Goal: Task Accomplishment & Management: Complete application form

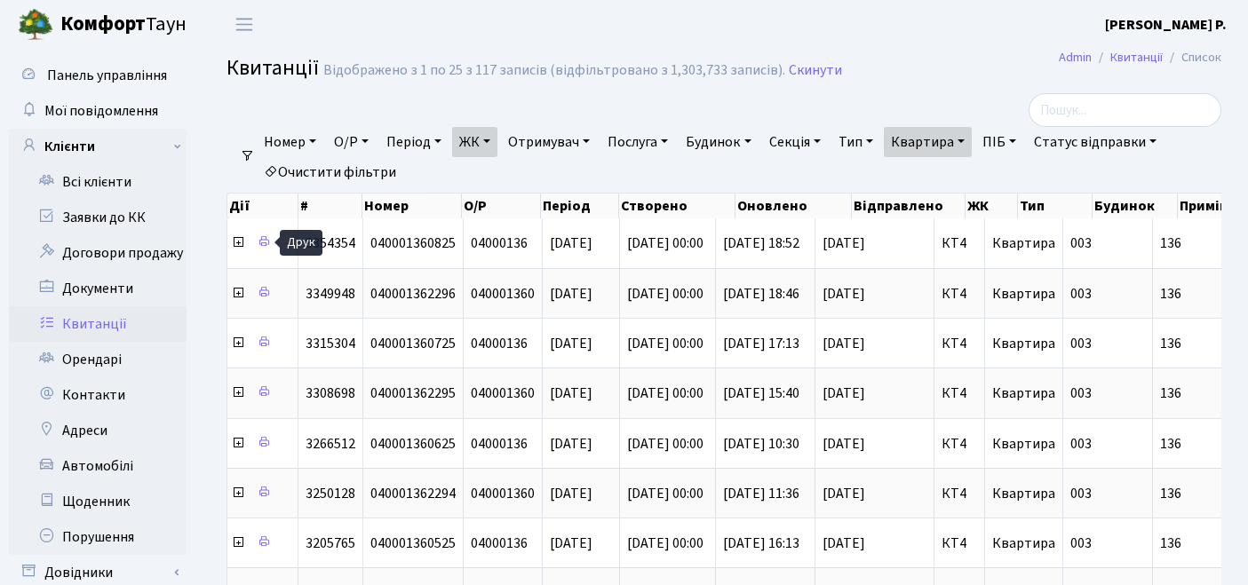
select select "25"
click at [101, 356] on link "Орендарі" at bounding box center [98, 360] width 178 height 36
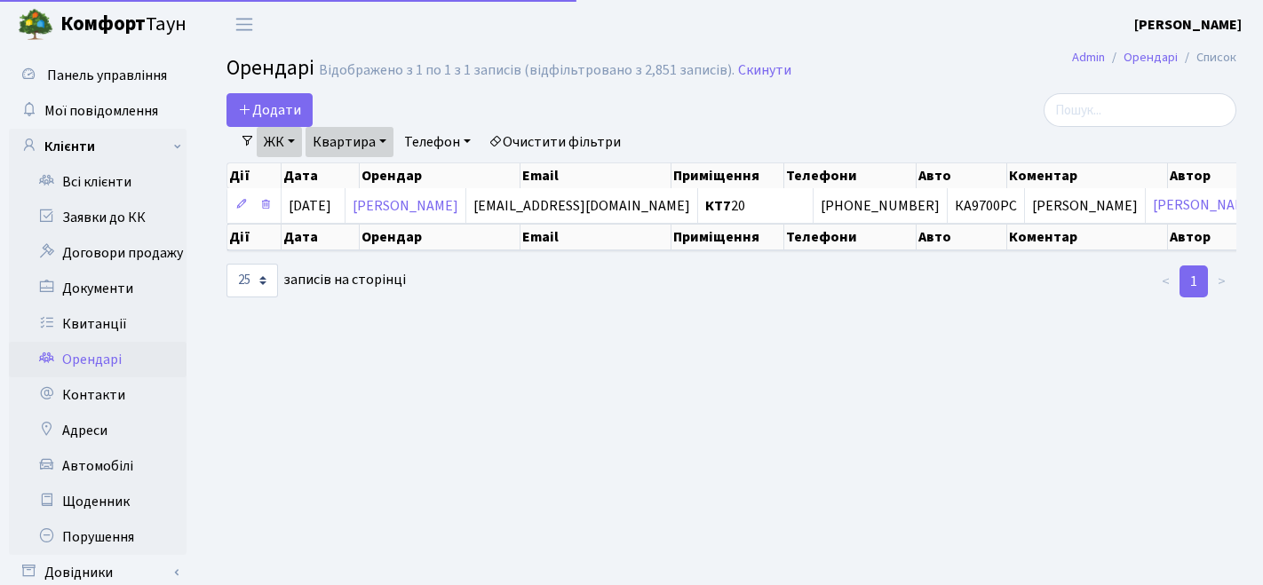
select select "25"
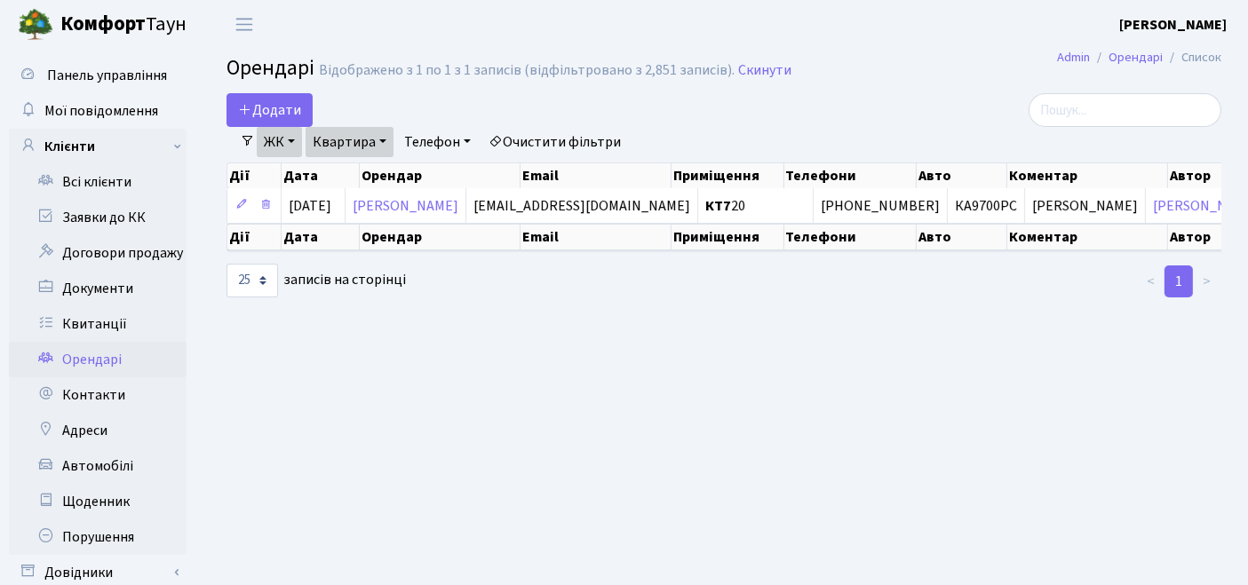
click at [596, 145] on link "Очистити фільтри" at bounding box center [555, 142] width 147 height 30
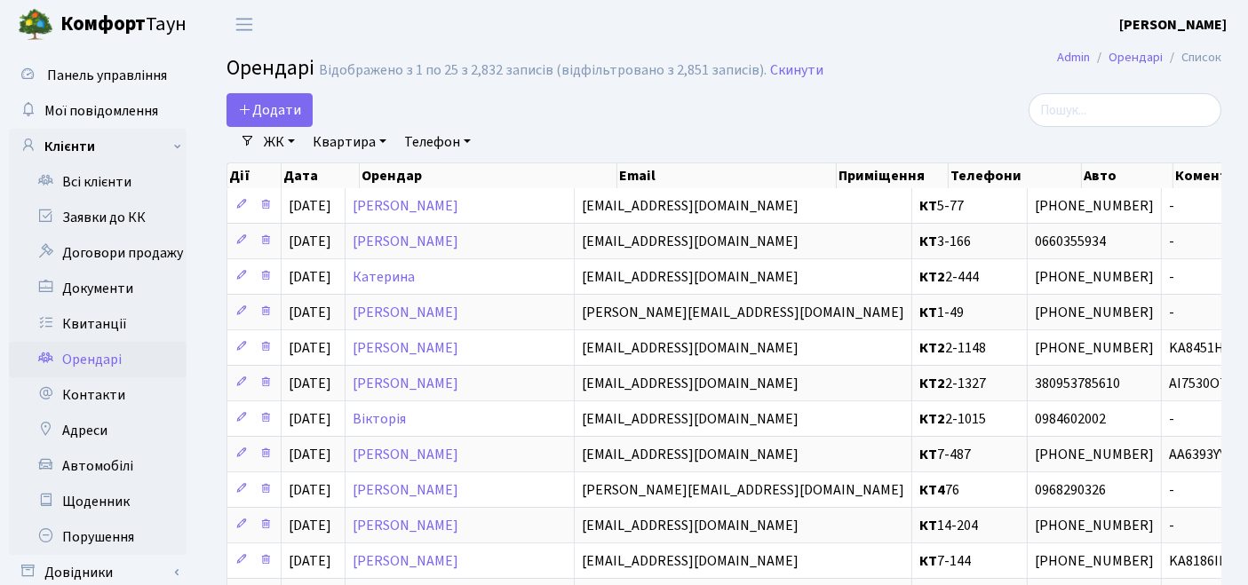
click at [289, 143] on link "ЖК" at bounding box center [279, 142] width 45 height 30
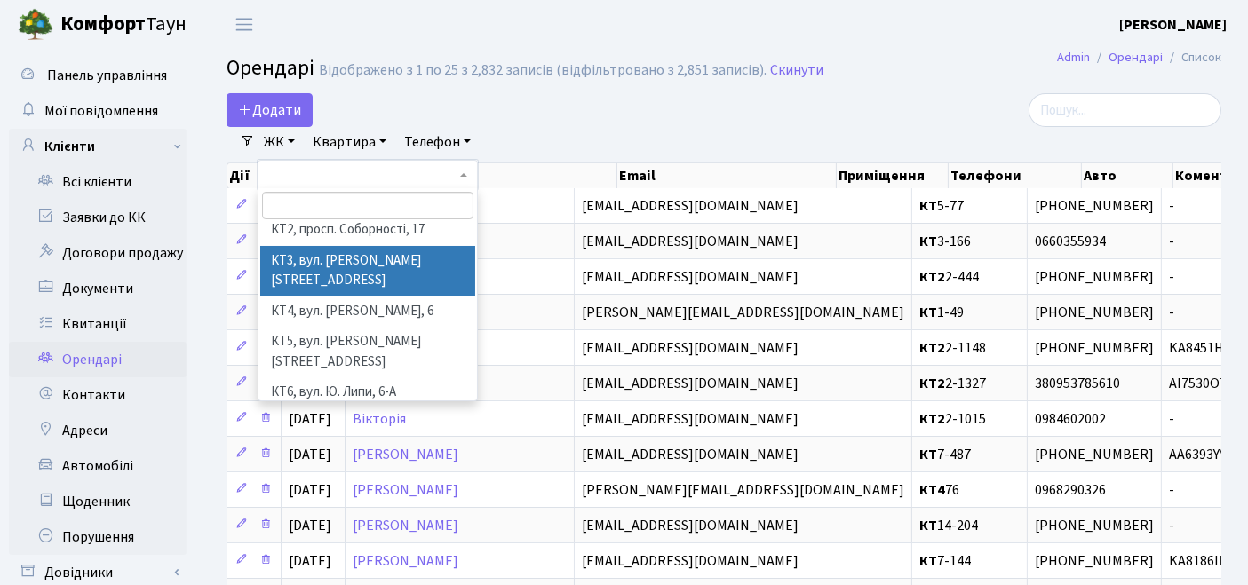
scroll to position [99, 0]
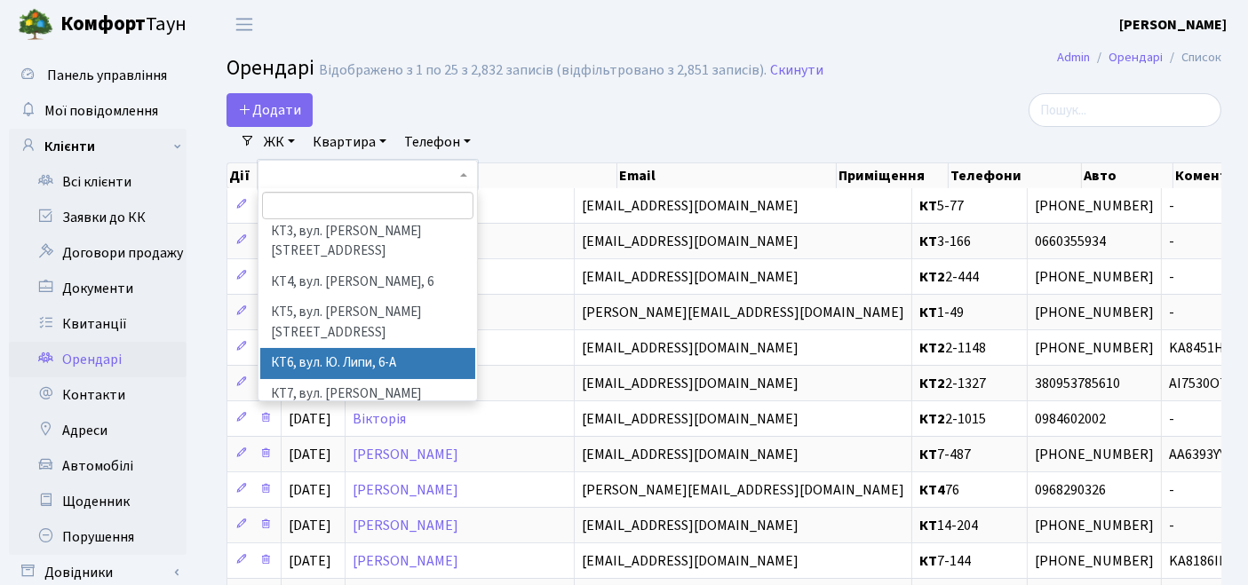
click at [298, 348] on li "КТ6, вул. Ю. Липи, 6-А" at bounding box center [368, 363] width 216 height 31
select select "304"
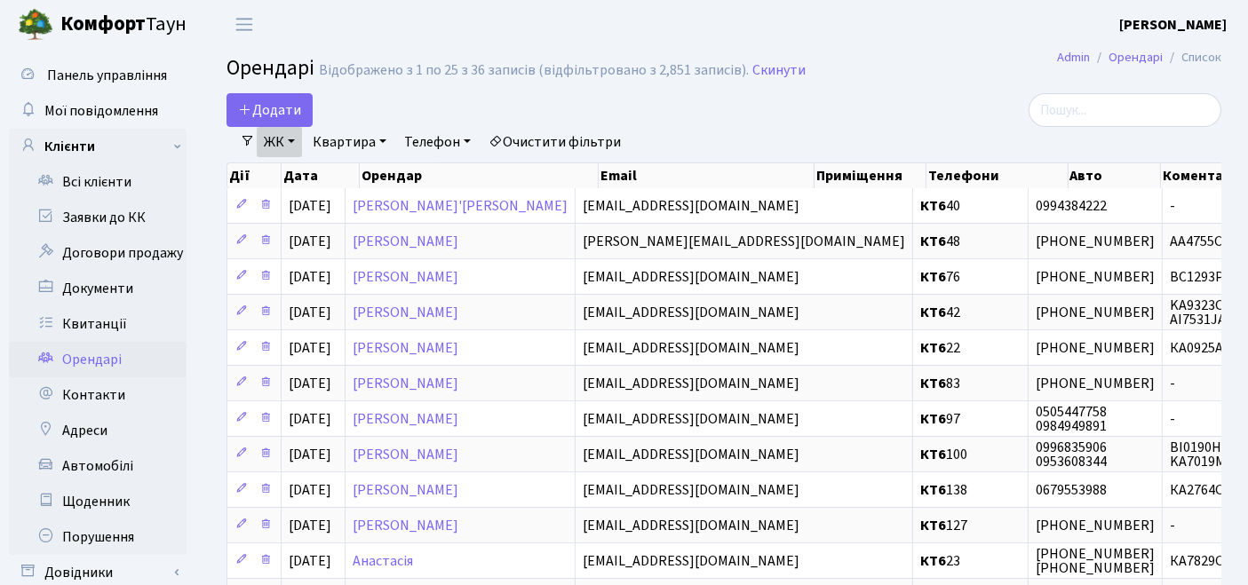
click at [290, 140] on link "ЖК" at bounding box center [279, 142] width 45 height 30
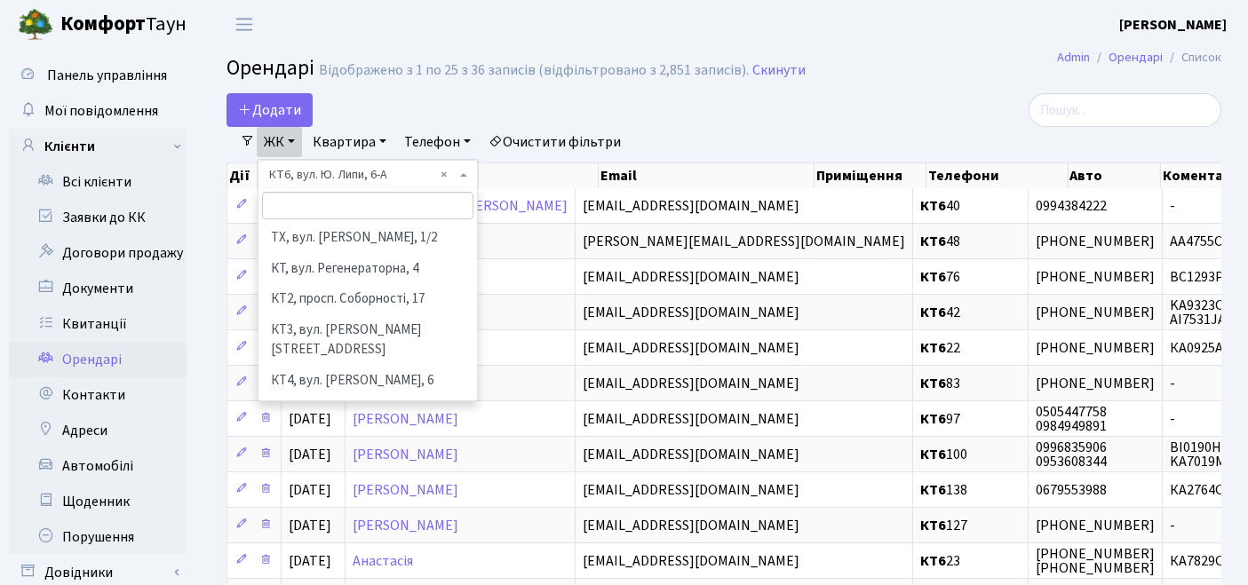
scroll to position [153, 0]
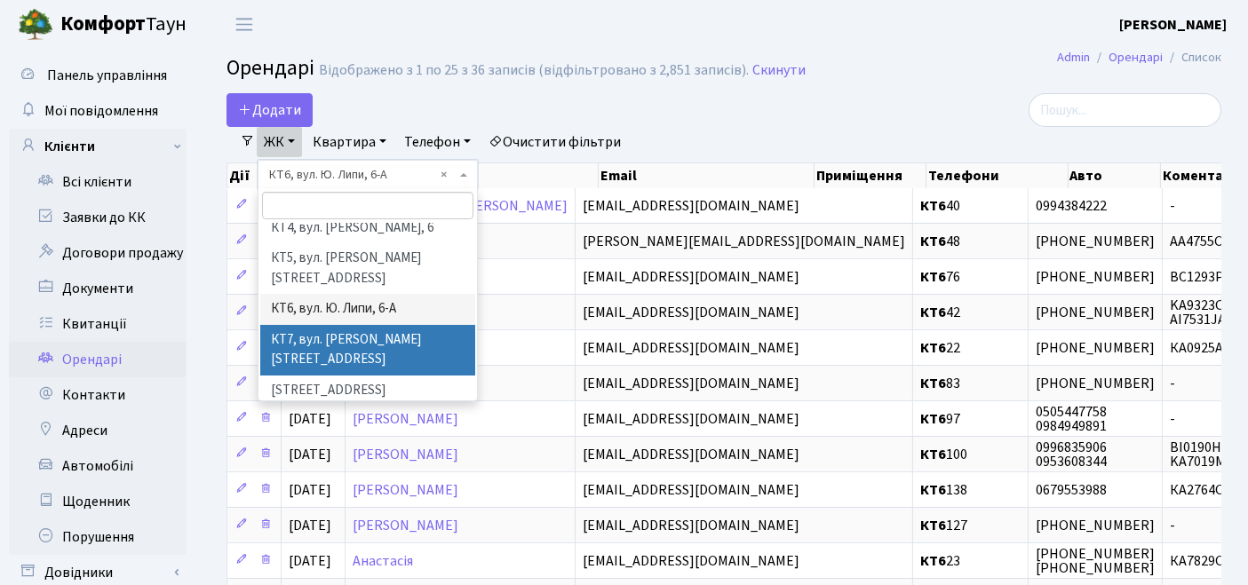
click at [283, 325] on li "КТ7, вул. [PERSON_NAME][STREET_ADDRESS]" at bounding box center [368, 350] width 216 height 51
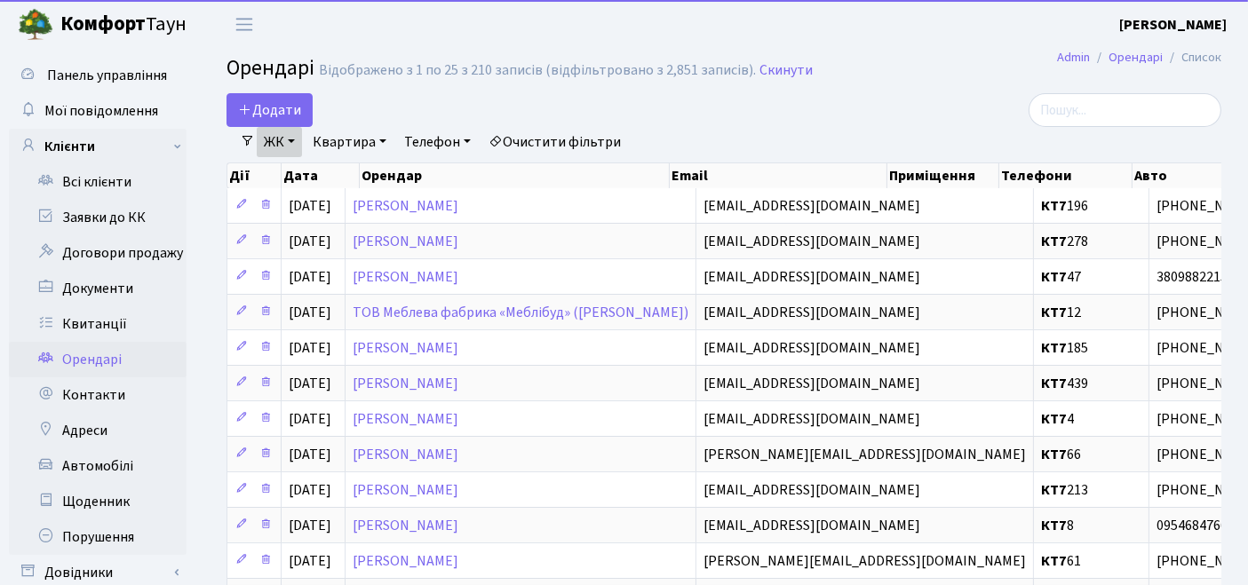
click at [334, 142] on link "Квартира" at bounding box center [350, 142] width 88 height 30
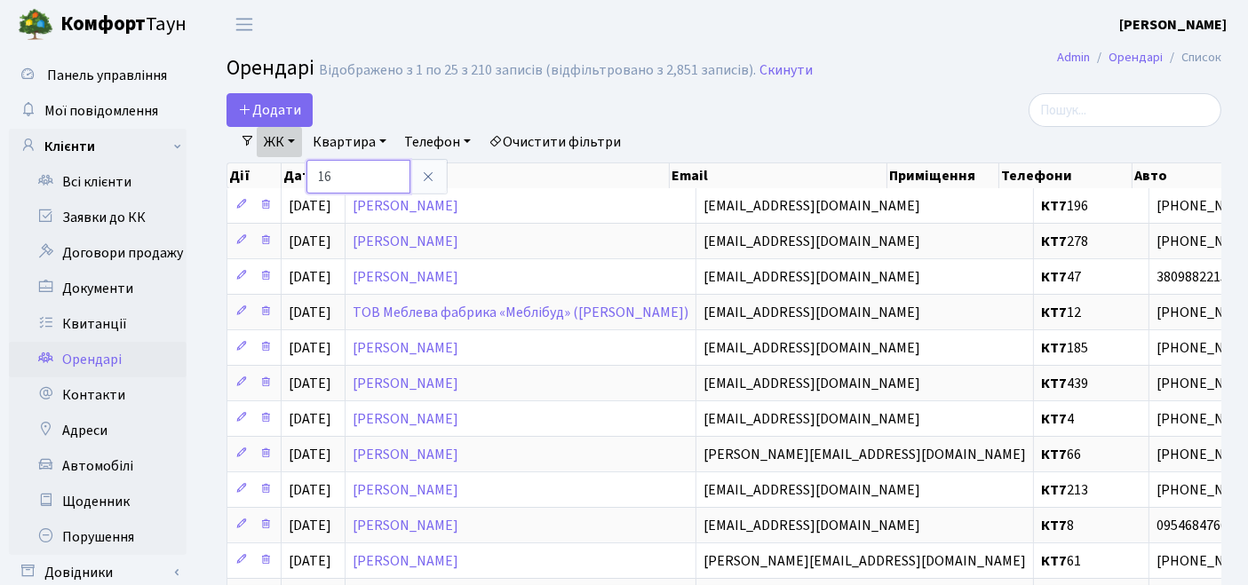
type input "16"
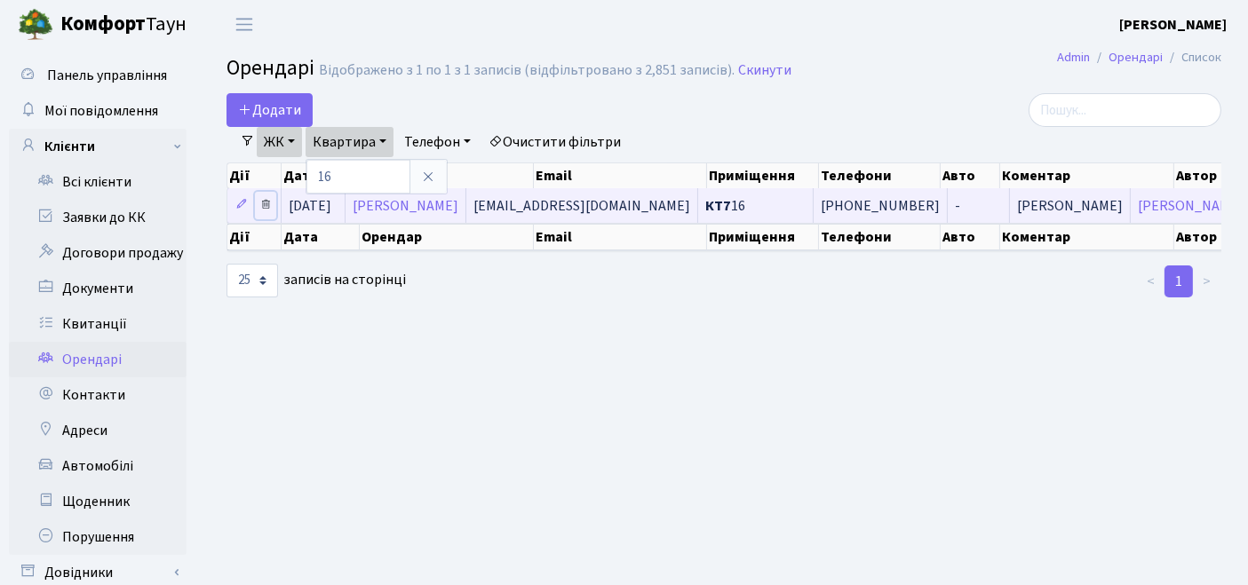
click at [260, 203] on icon at bounding box center [265, 204] width 12 height 12
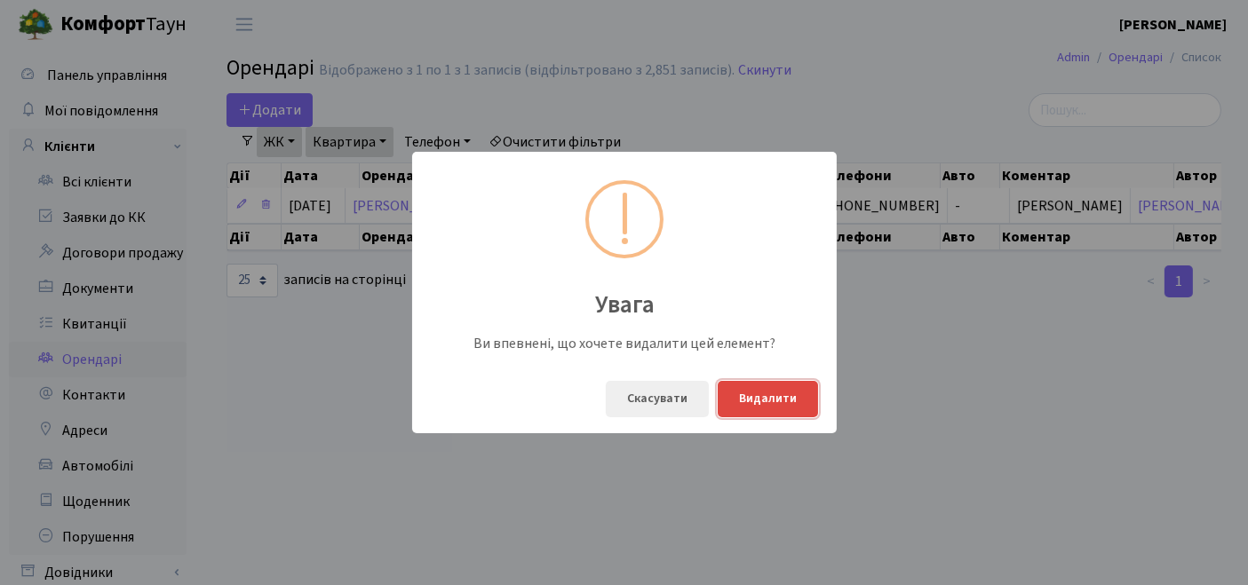
click at [756, 405] on button "Видалити" at bounding box center [768, 399] width 100 height 36
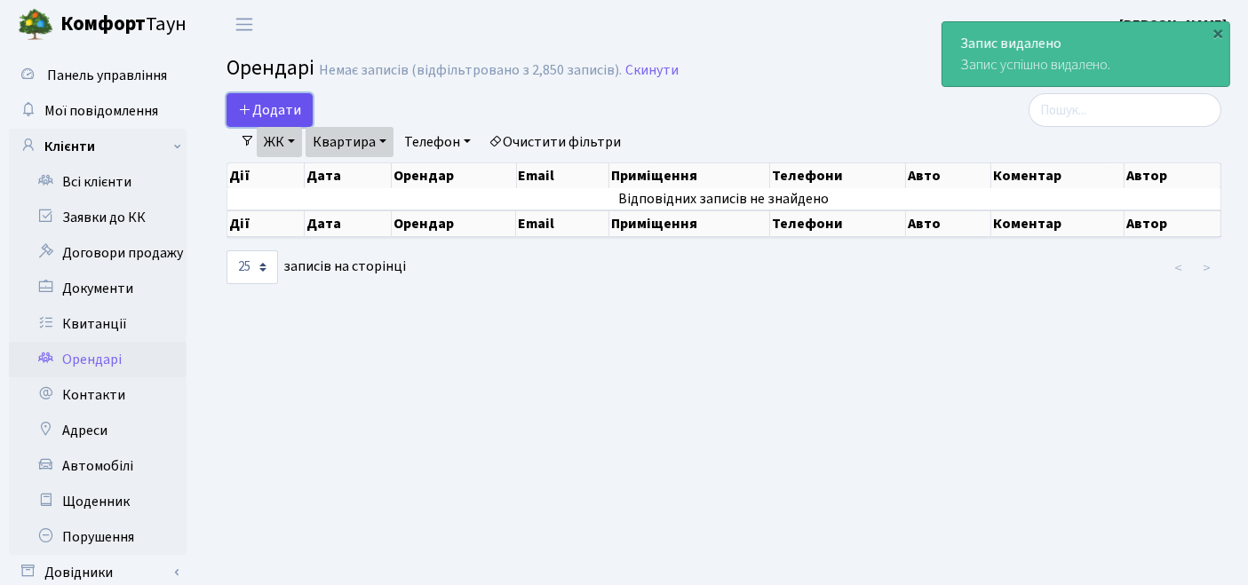
click at [247, 105] on icon at bounding box center [245, 109] width 14 height 14
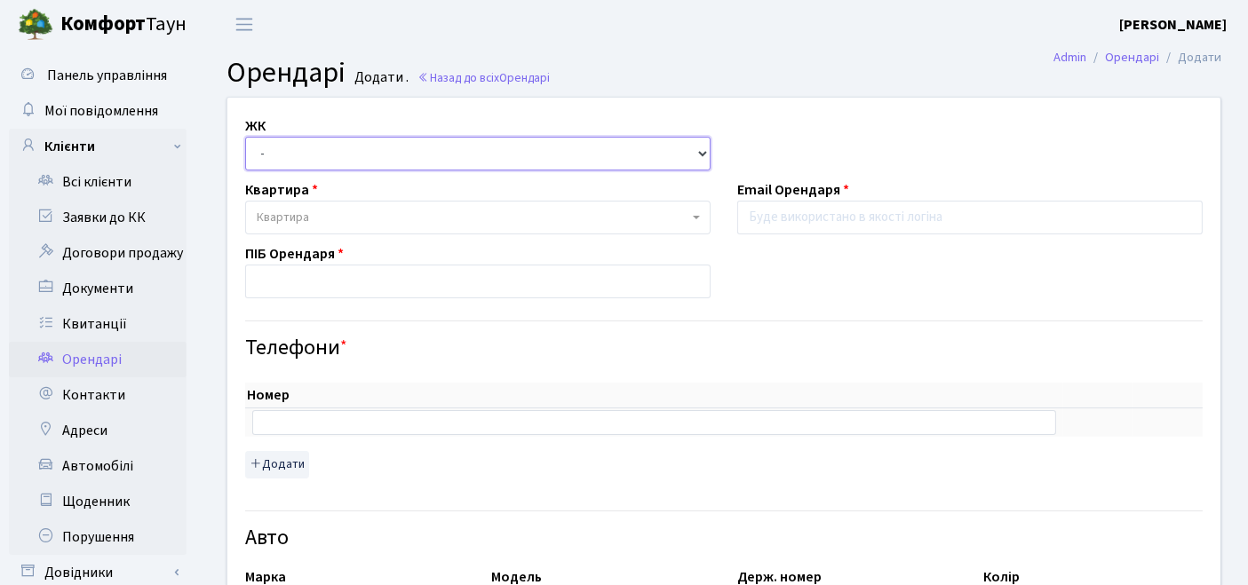
click at [410, 156] on select "- ТХ, вул. Ділова, 1/2 КТ, вул. Регенераторна, 4 КТ2, просп. Соборності, 17 КТ3…" at bounding box center [478, 154] width 466 height 34
select select "305"
click at [245, 137] on select "- ТХ, вул. Ділова, 1/2 КТ, вул. Регенераторна, 4 КТ2, просп. Соборності, 17 КТ3…" at bounding box center [478, 154] width 466 height 34
click at [344, 219] on span "Квартира" at bounding box center [473, 218] width 432 height 18
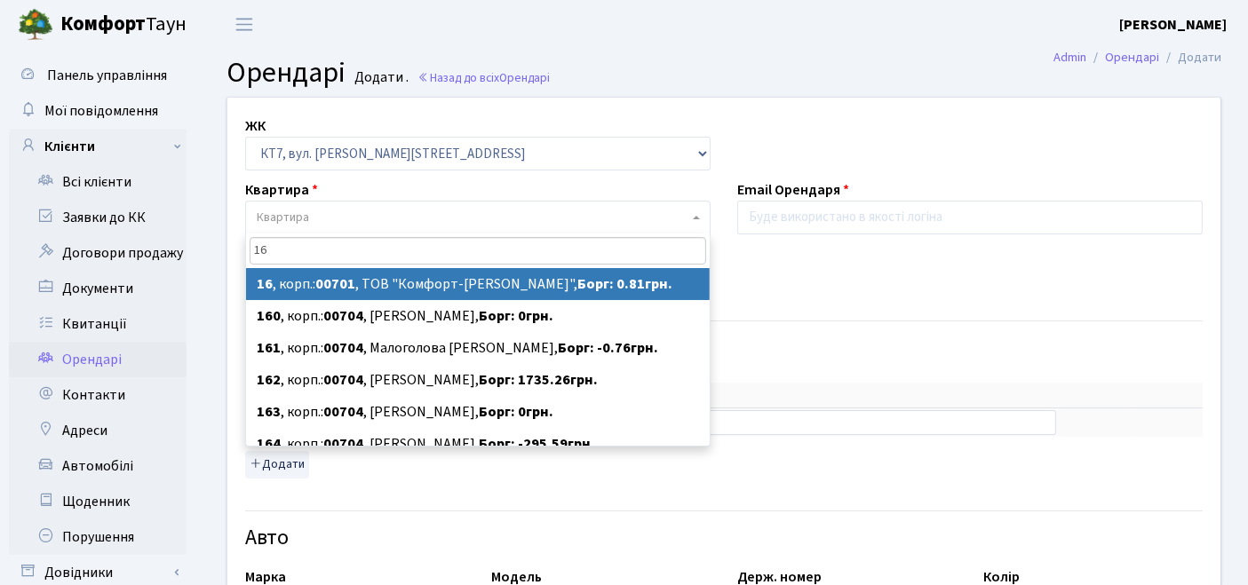
type input "16"
select select "18350"
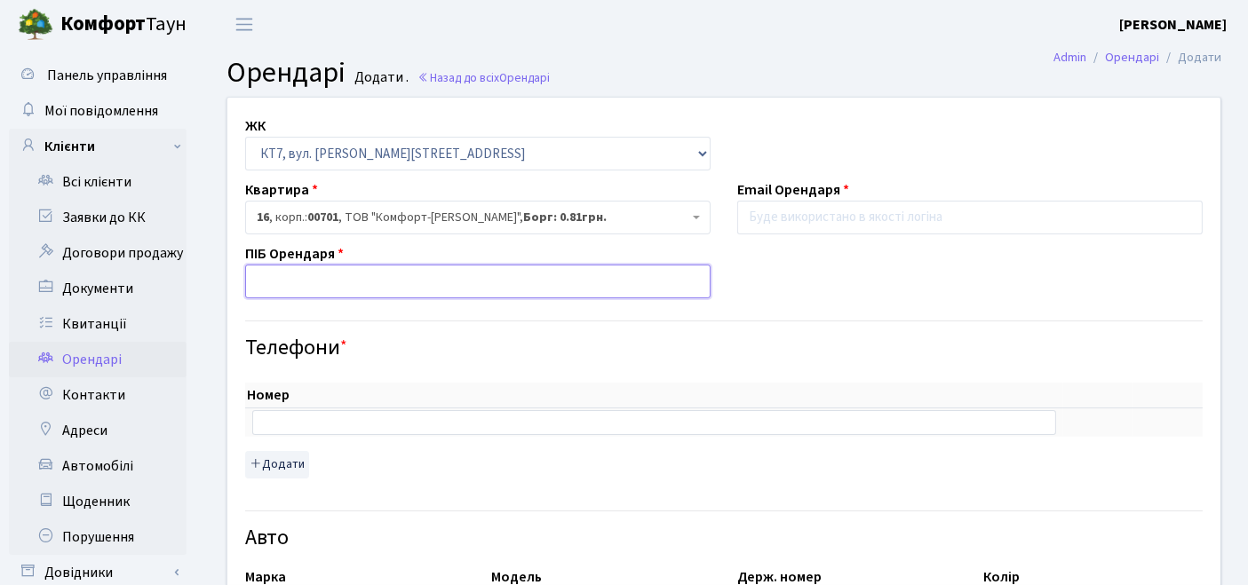
click at [347, 286] on input "text" at bounding box center [478, 282] width 466 height 34
type input "[PERSON_NAME]"
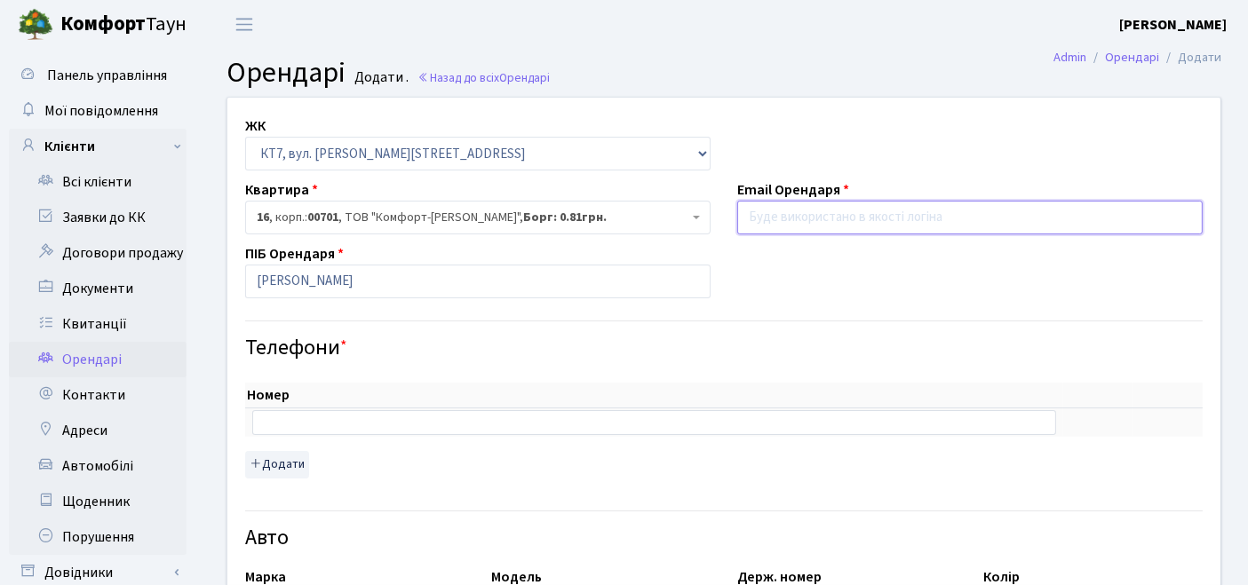
click at [850, 219] on input "email" at bounding box center [970, 218] width 466 height 34
paste input "stoliarchuk.julia18792@gmail.com"
type input "stoliarchuk.julia18792@gmail.com"
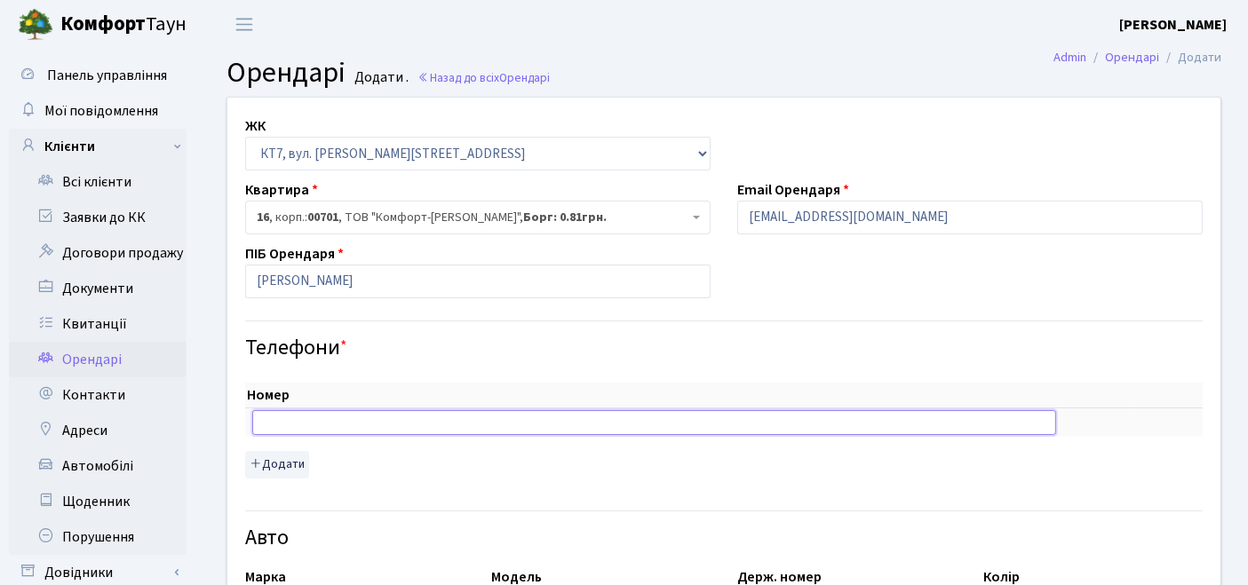
click at [426, 410] on input "text" at bounding box center [654, 422] width 804 height 25
paste input "+380 96 274 77 92"
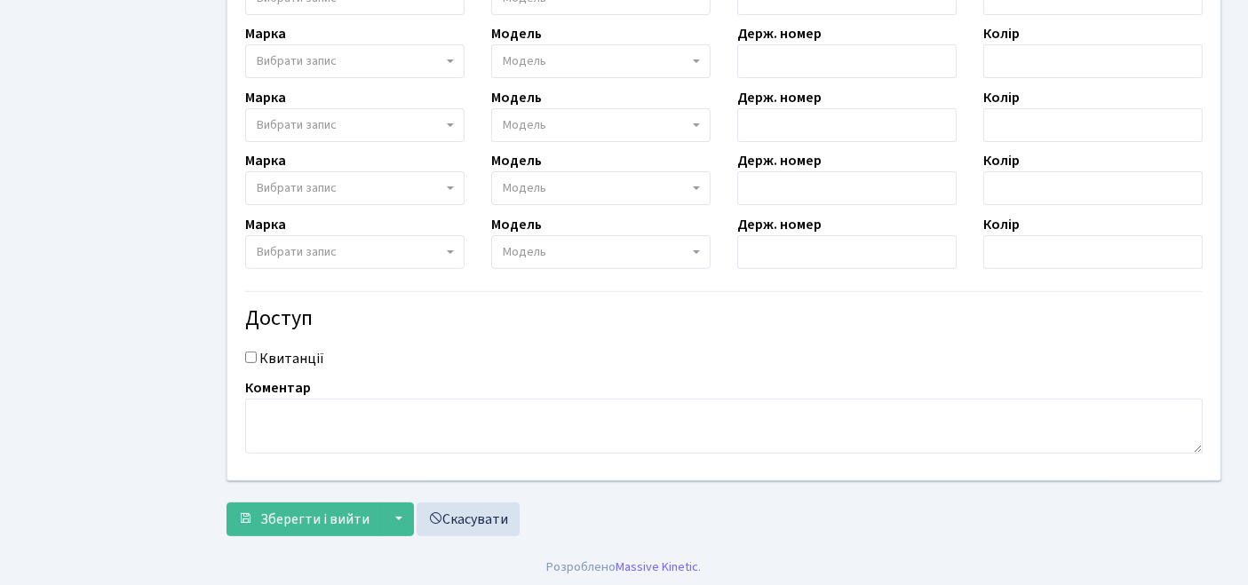
scroll to position [672, 0]
type input "+380 96 274 77 92"
click at [250, 354] on input "Квитанції" at bounding box center [251, 357] width 12 height 12
checkbox input "true"
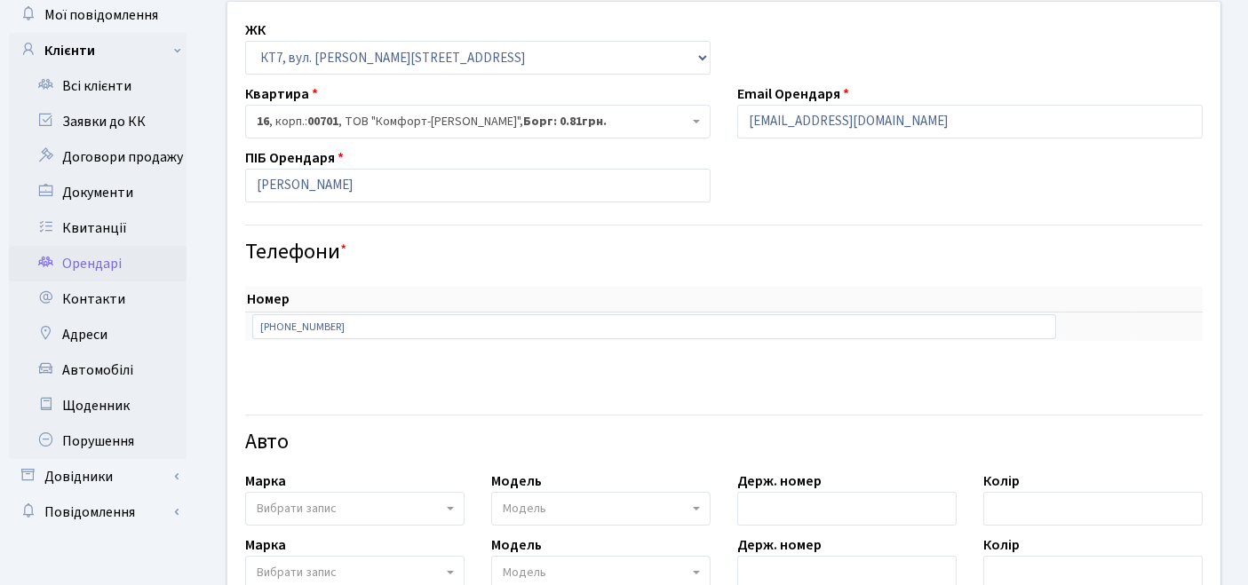
scroll to position [0, 0]
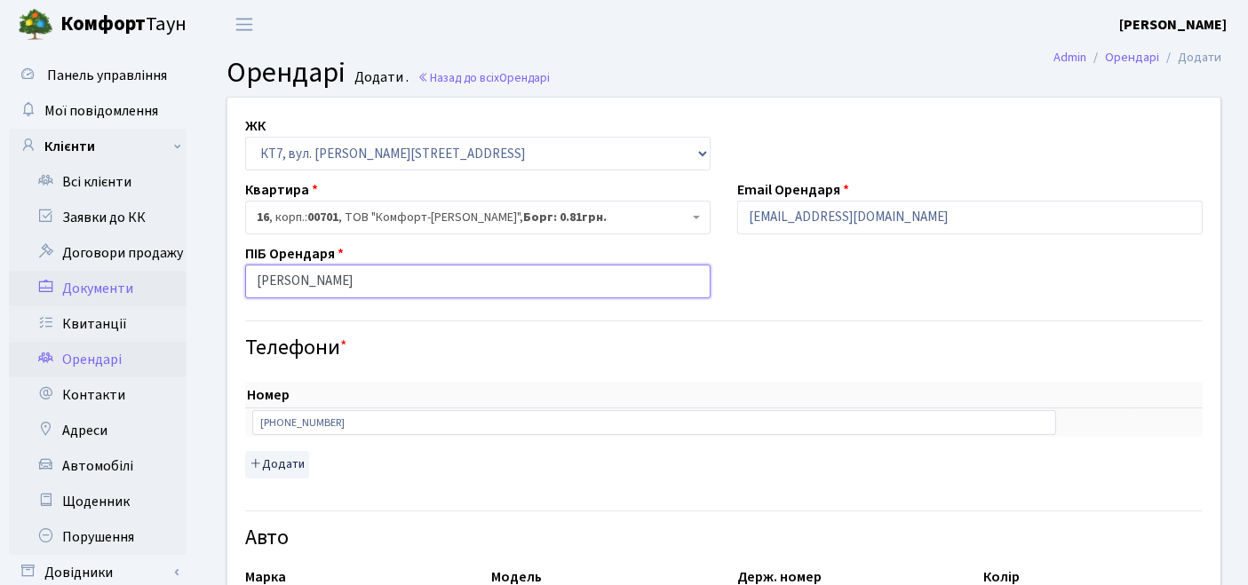
drag, startPoint x: 409, startPoint y: 282, endPoint x: 181, endPoint y: 277, distance: 227.5
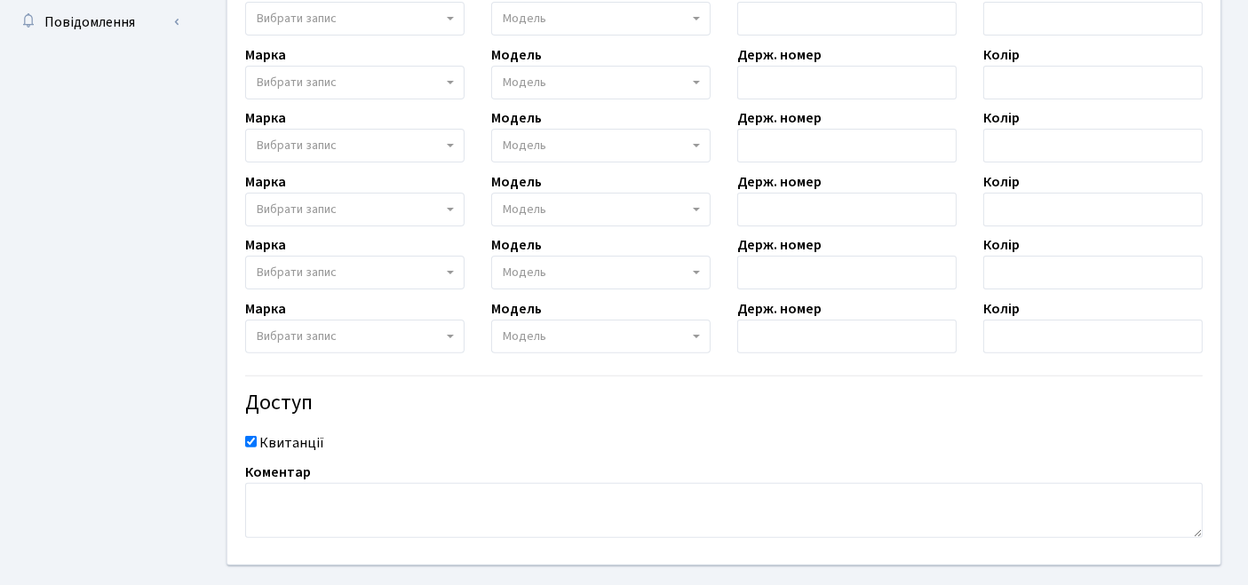
scroll to position [672, 0]
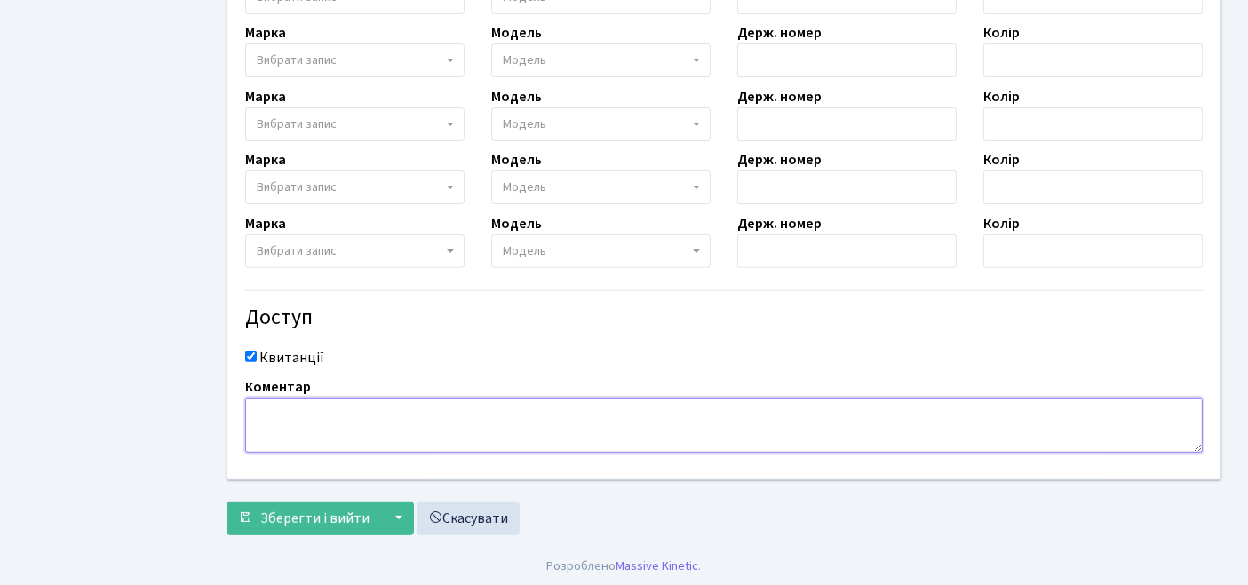
click at [294, 412] on textarea at bounding box center [724, 425] width 958 height 55
paste textarea "Столярчук Юлія Ігорівна"
type textarea "Столярчук Юлія Ігорівна"
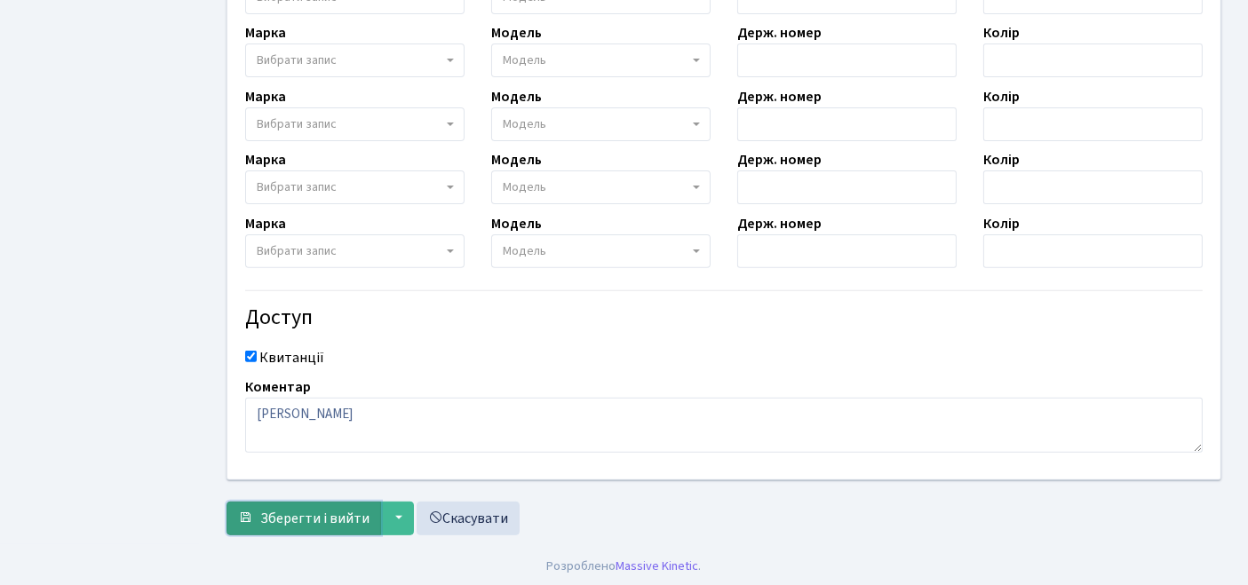
click at [295, 518] on span "Зберегти і вийти" at bounding box center [314, 519] width 109 height 20
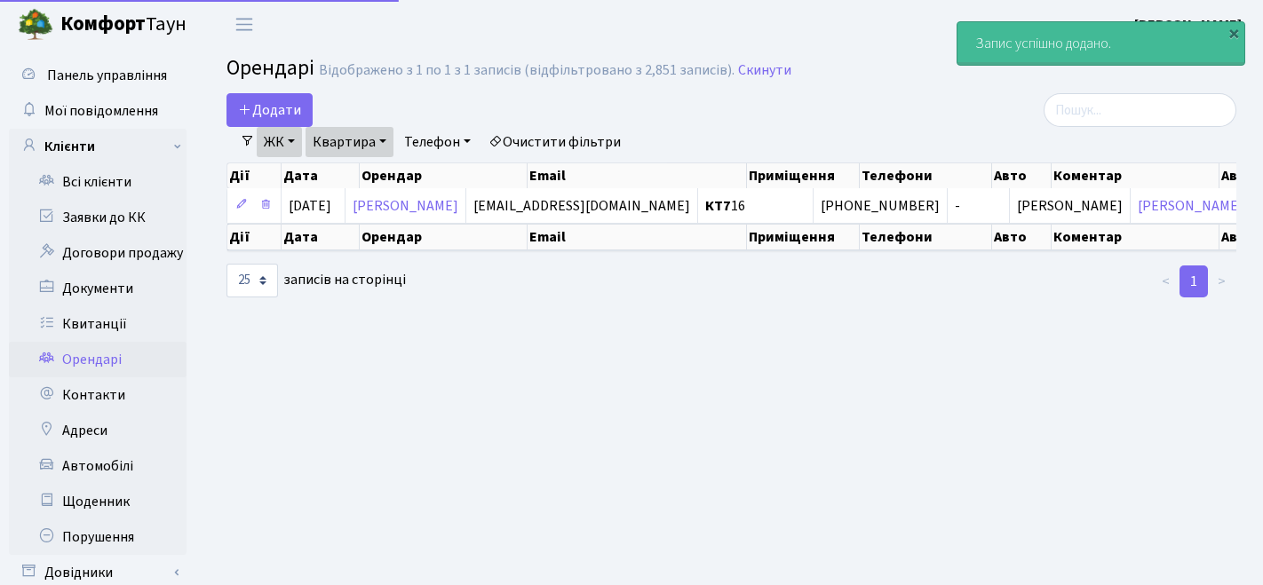
select select "25"
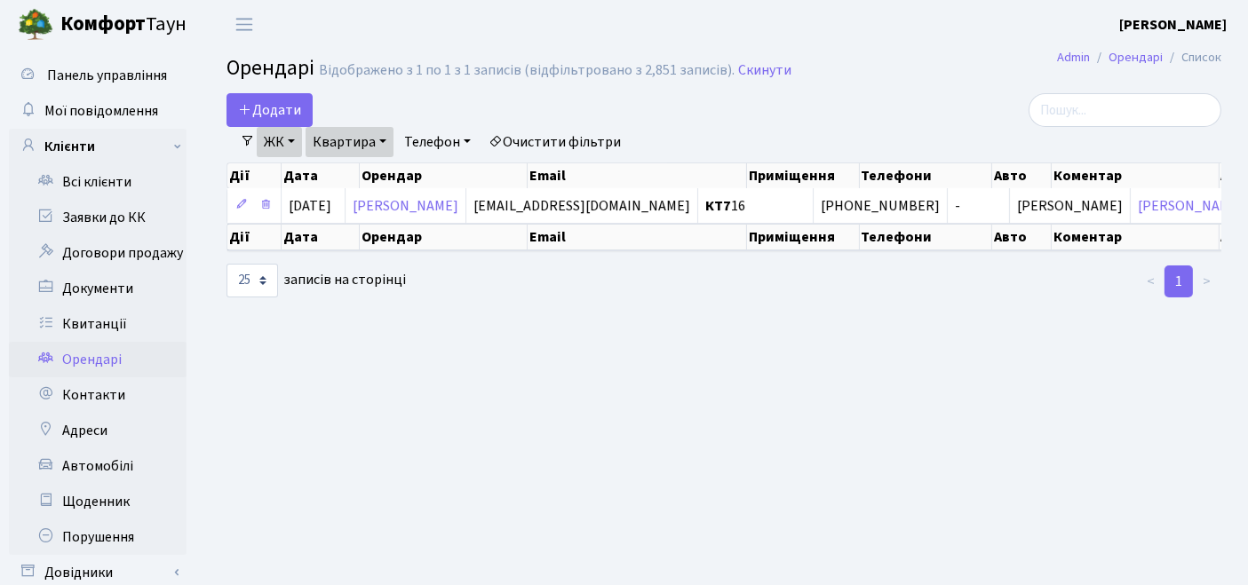
click at [552, 143] on link "Очистити фільтри" at bounding box center [555, 142] width 147 height 30
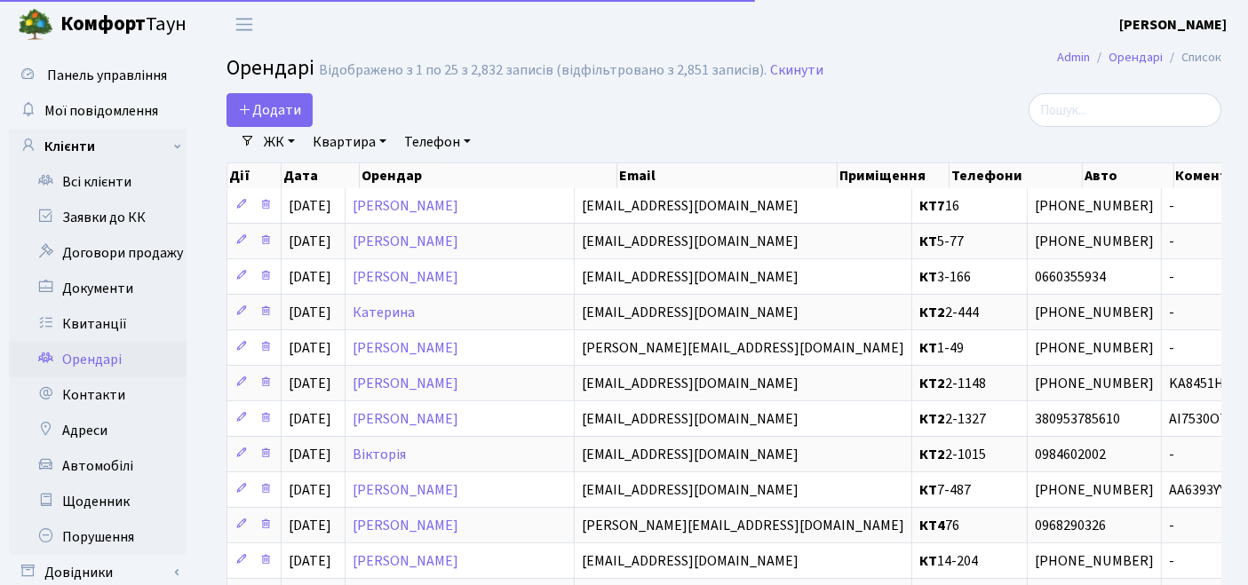
click at [285, 135] on link "ЖК" at bounding box center [279, 142] width 45 height 30
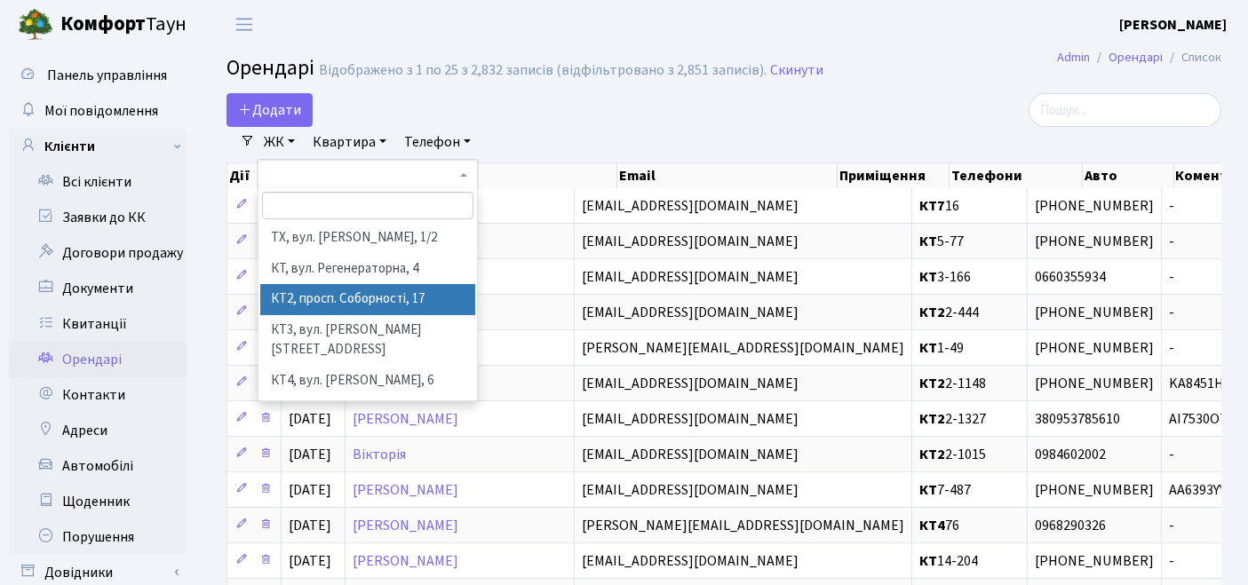
click at [284, 306] on li "КТ2, просп. Соборності, 17" at bounding box center [368, 299] width 216 height 31
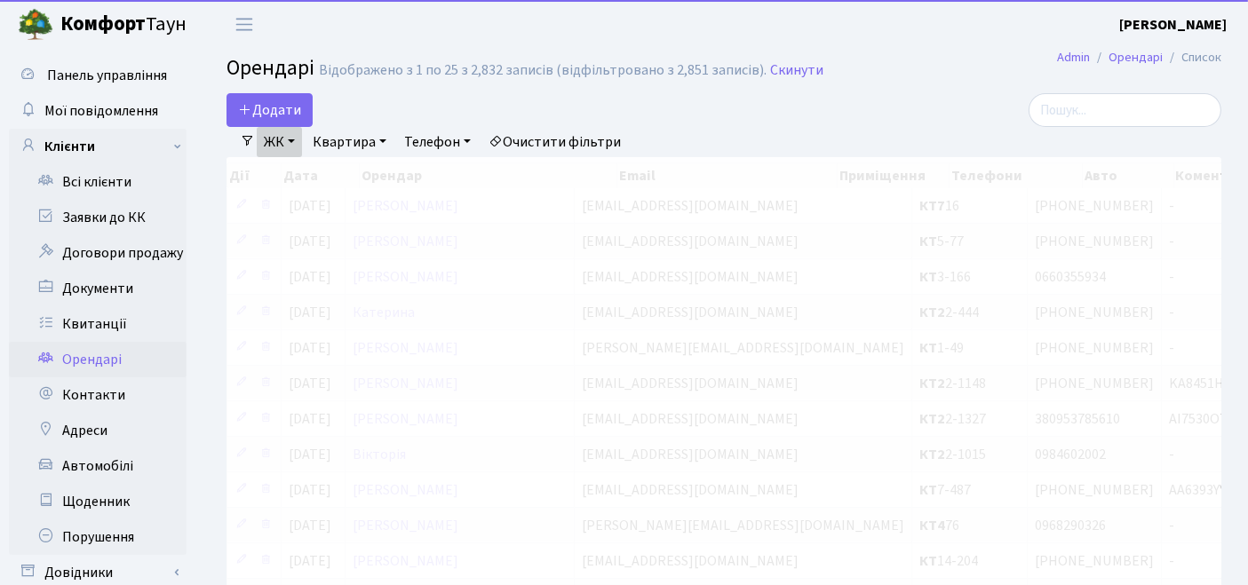
click at [341, 138] on link "Квартира" at bounding box center [350, 142] width 88 height 30
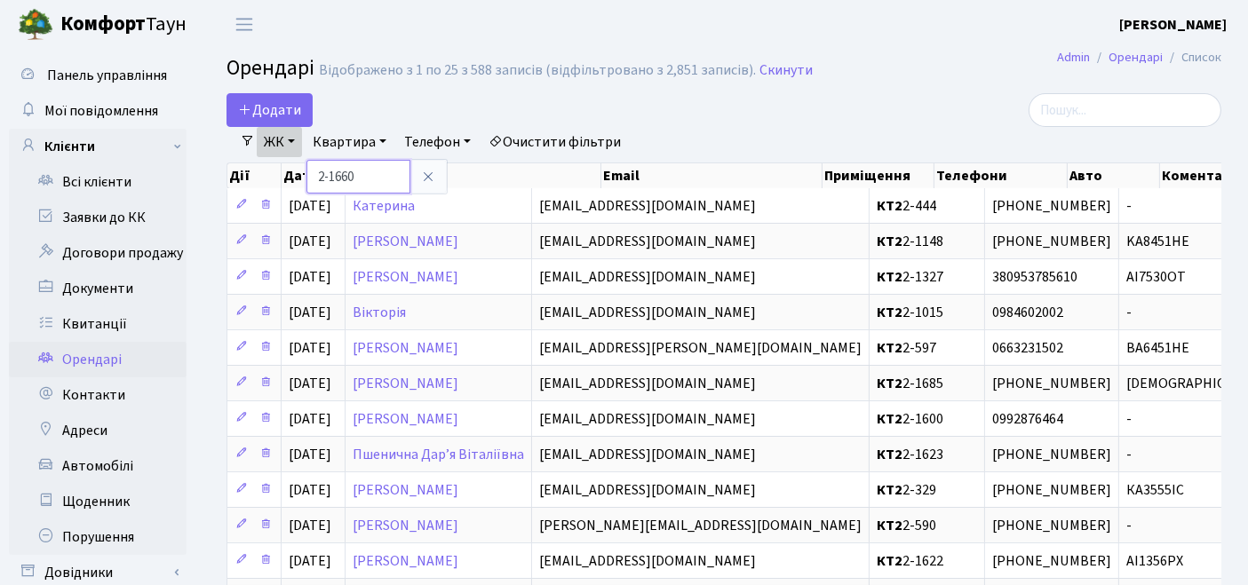
type input "2-1660"
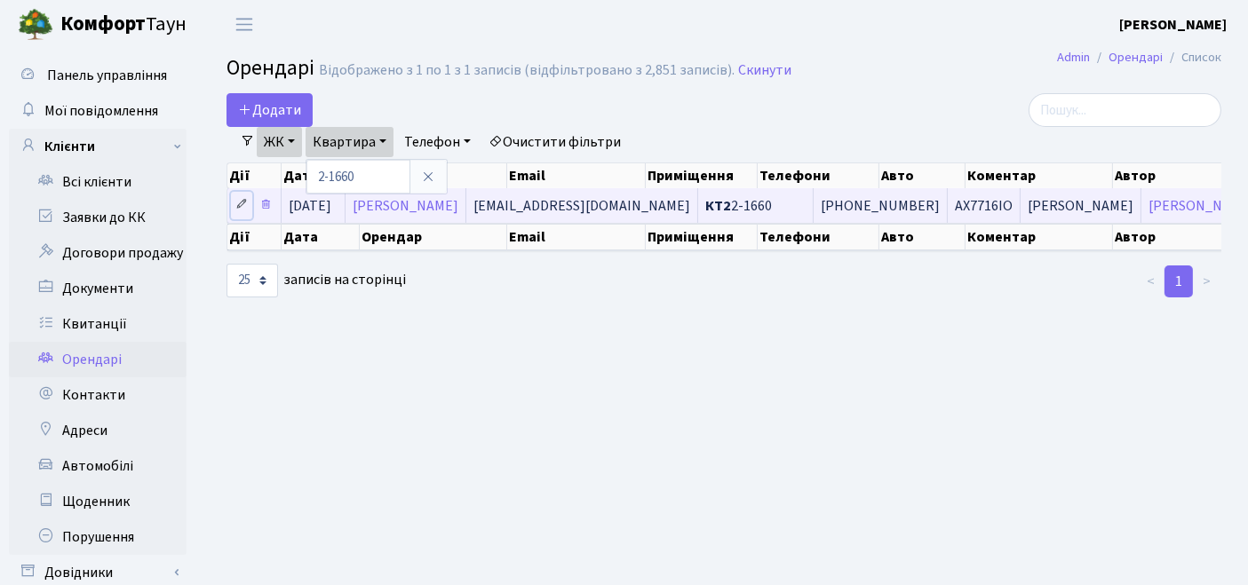
click at [243, 202] on icon at bounding box center [241, 204] width 12 height 12
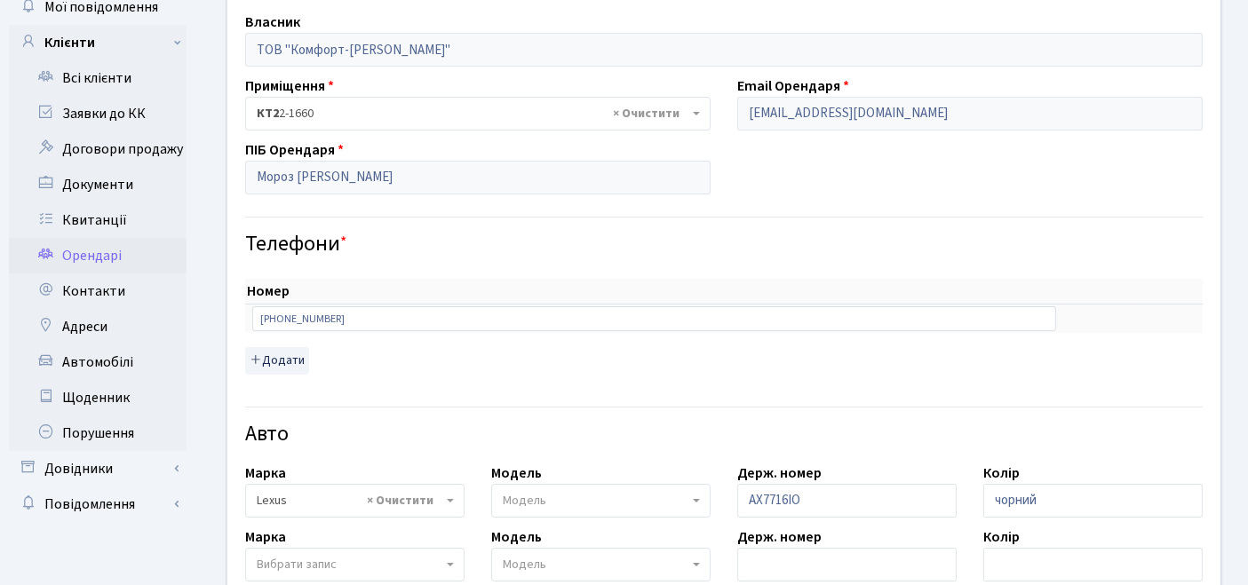
scroll to position [296, 0]
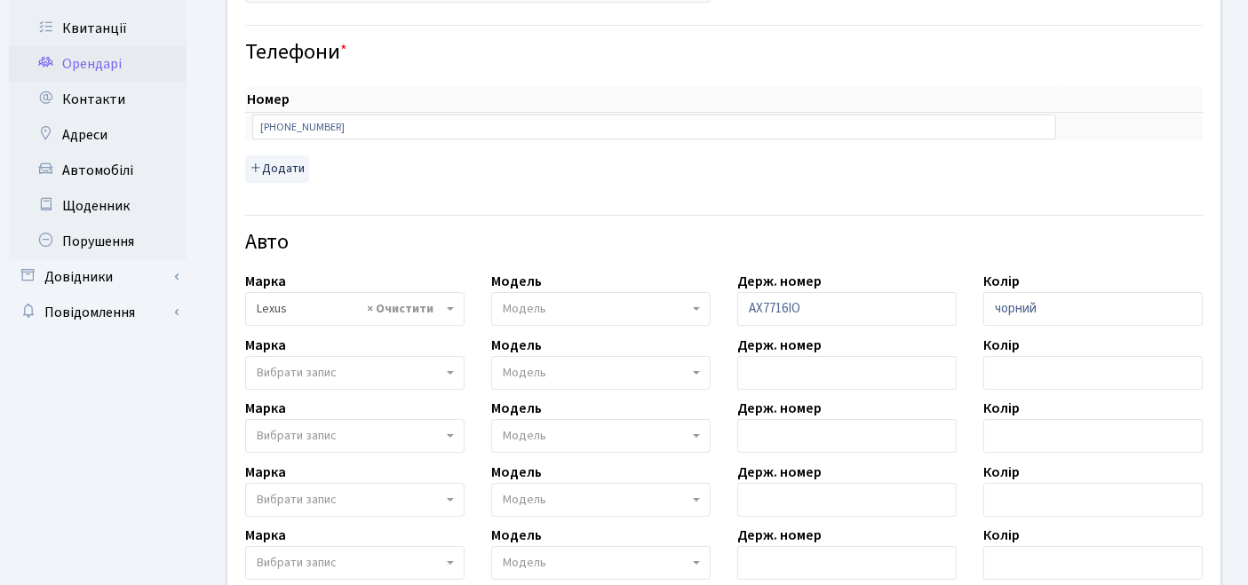
click at [427, 366] on span "Вибрати запис" at bounding box center [350, 373] width 186 height 18
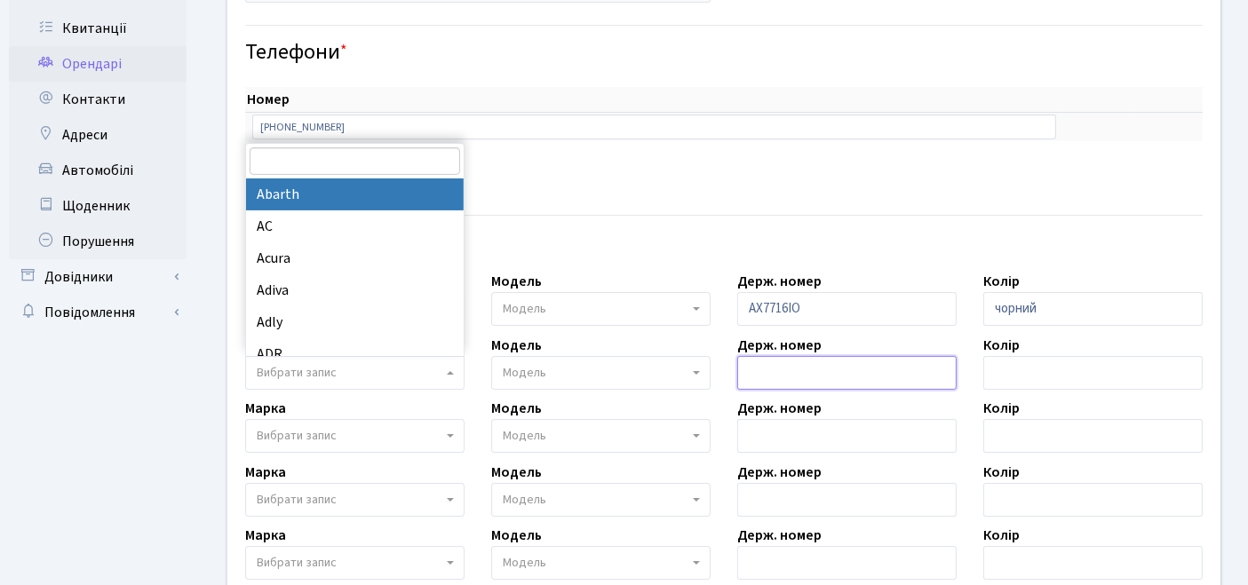
click at [786, 359] on input "text" at bounding box center [846, 373] width 219 height 34
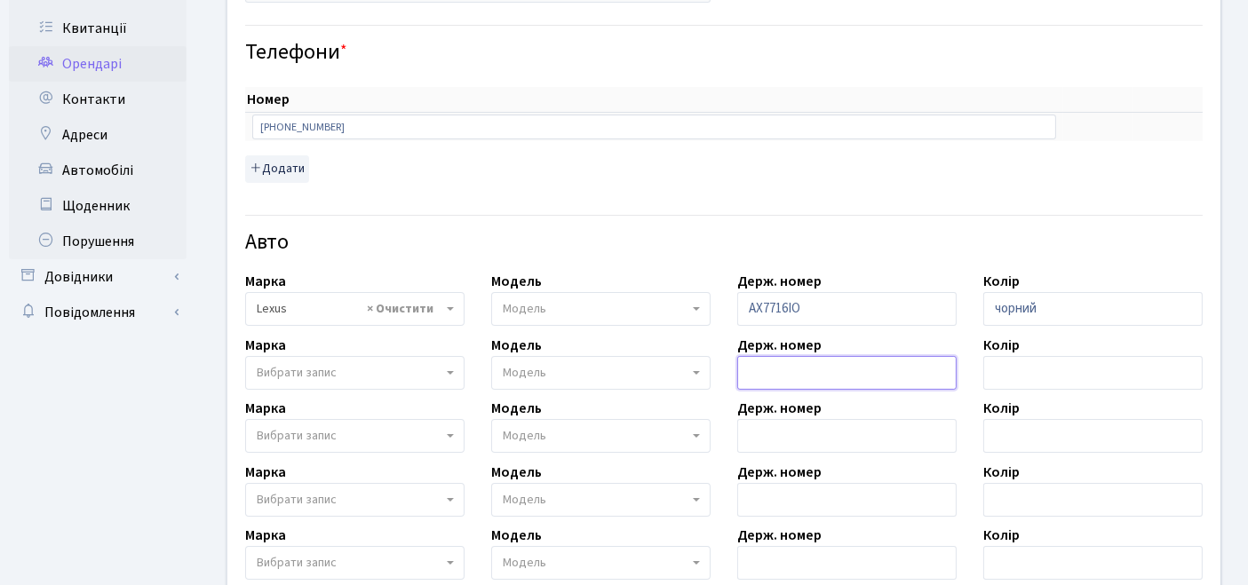
paste input "АА 8764 КС"
drag, startPoint x: 767, startPoint y: 370, endPoint x: 787, endPoint y: 375, distance: 21.1
click at [768, 370] on input "АА 8764 КС" at bounding box center [846, 373] width 219 height 34
type input "АА8764КС"
click at [356, 369] on span "Вибрати запис" at bounding box center [350, 373] width 186 height 18
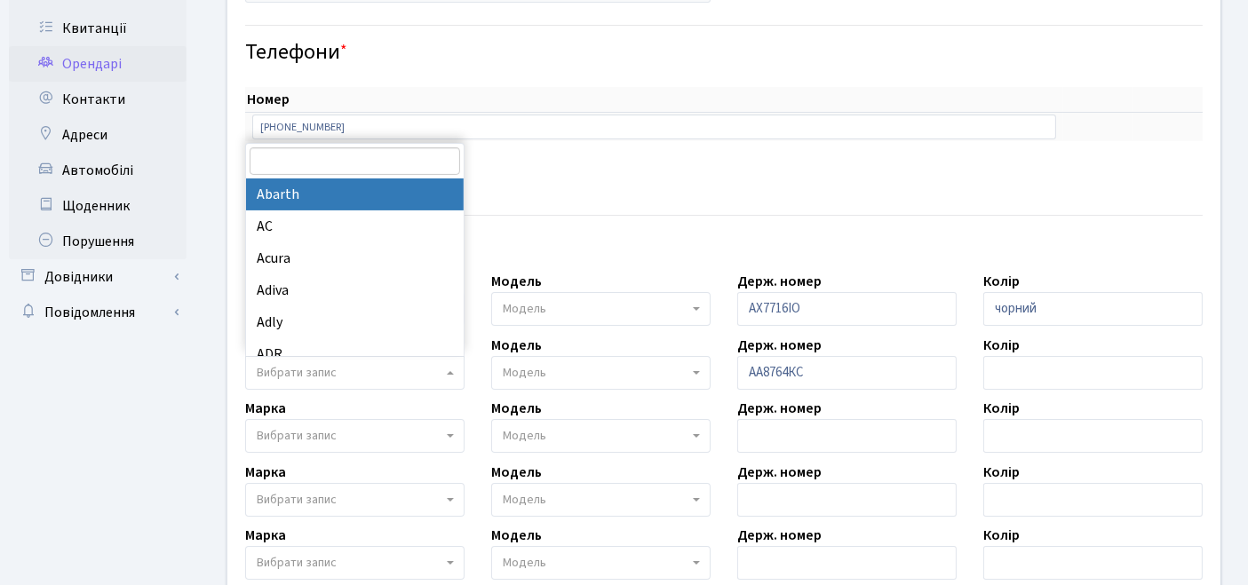
click at [267, 157] on input "search" at bounding box center [355, 161] width 211 height 28
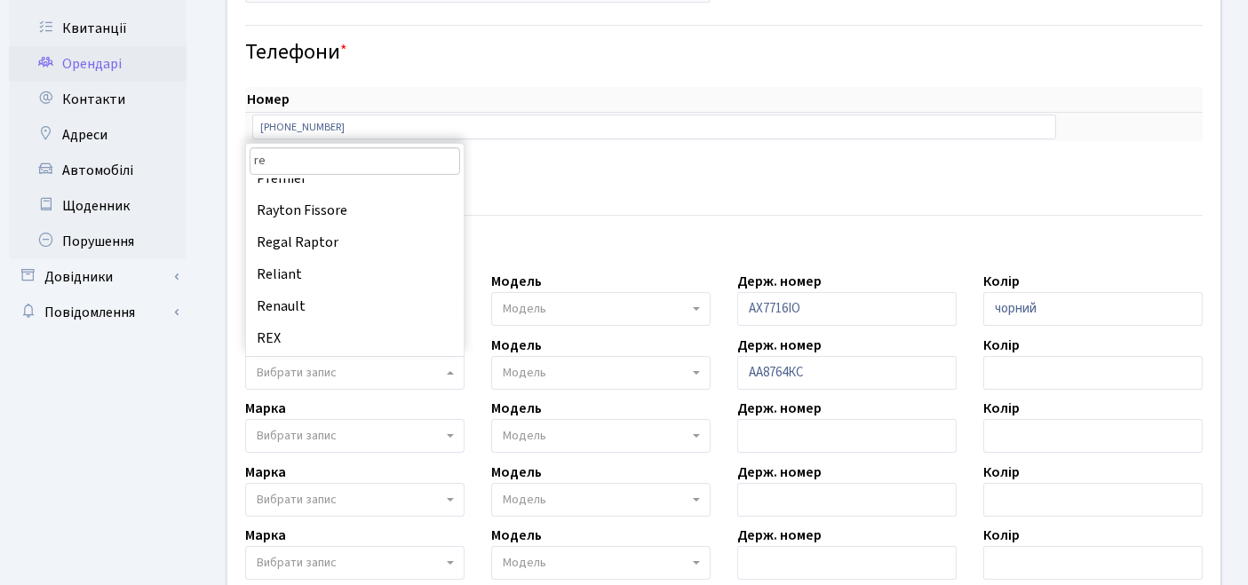
scroll to position [394, 0]
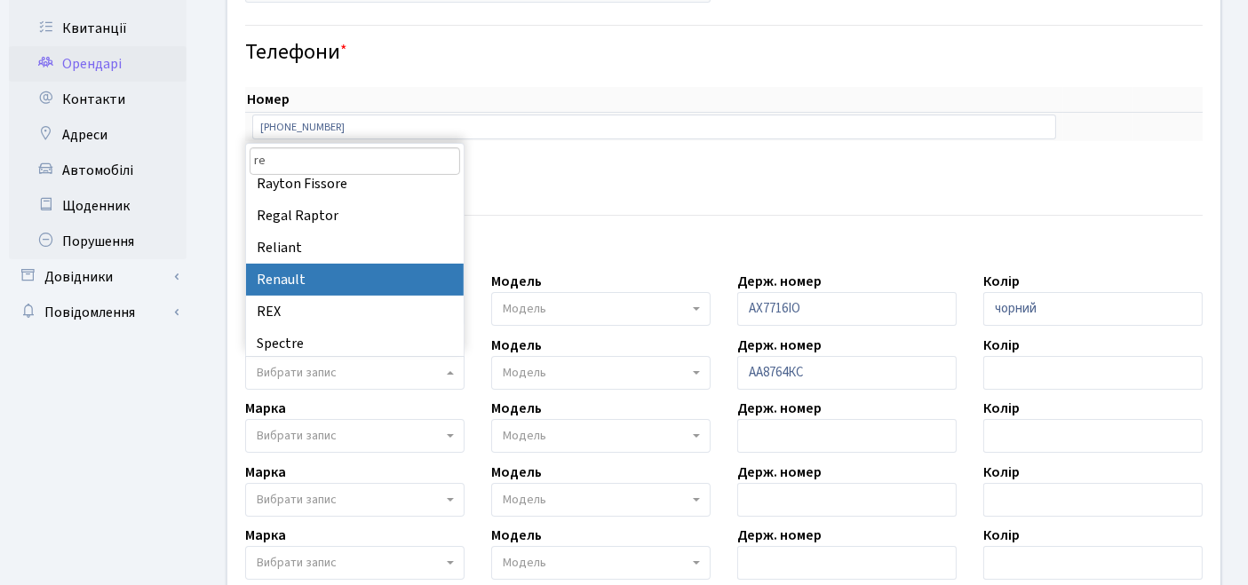
type input "re"
select select "111"
select select
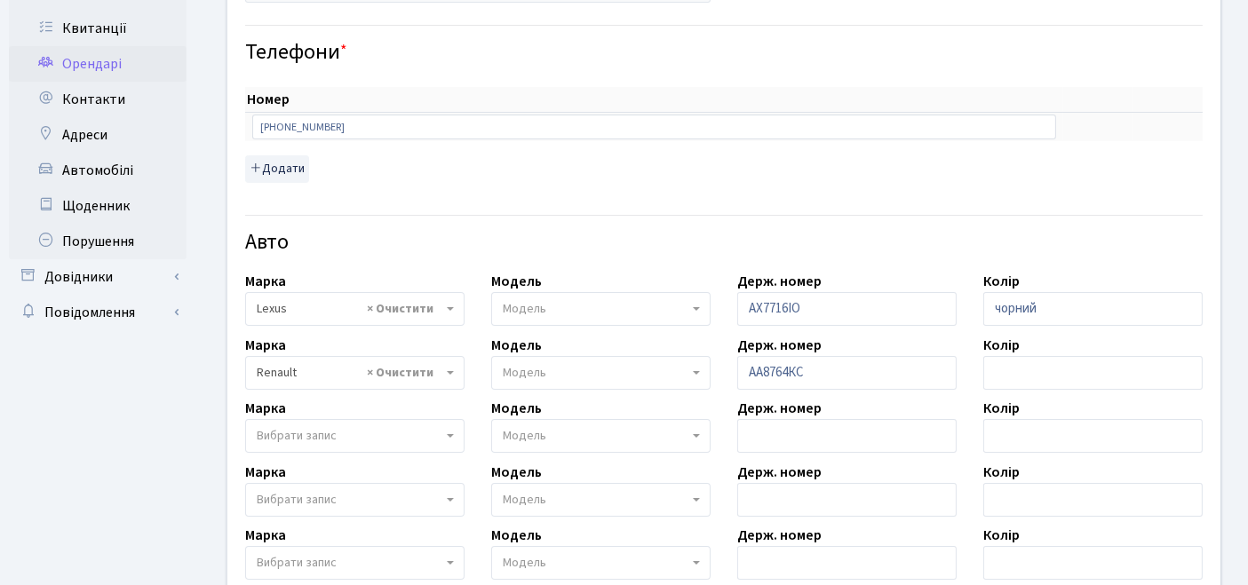
click at [542, 371] on span "Модель" at bounding box center [525, 373] width 44 height 18
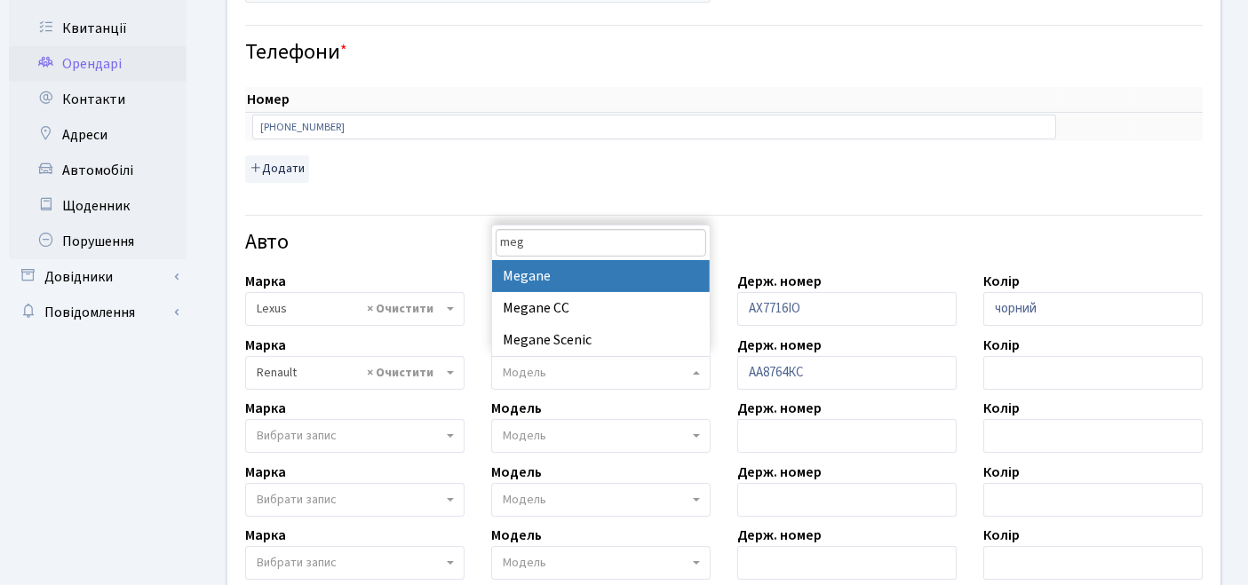
type input "meg"
select select "2022"
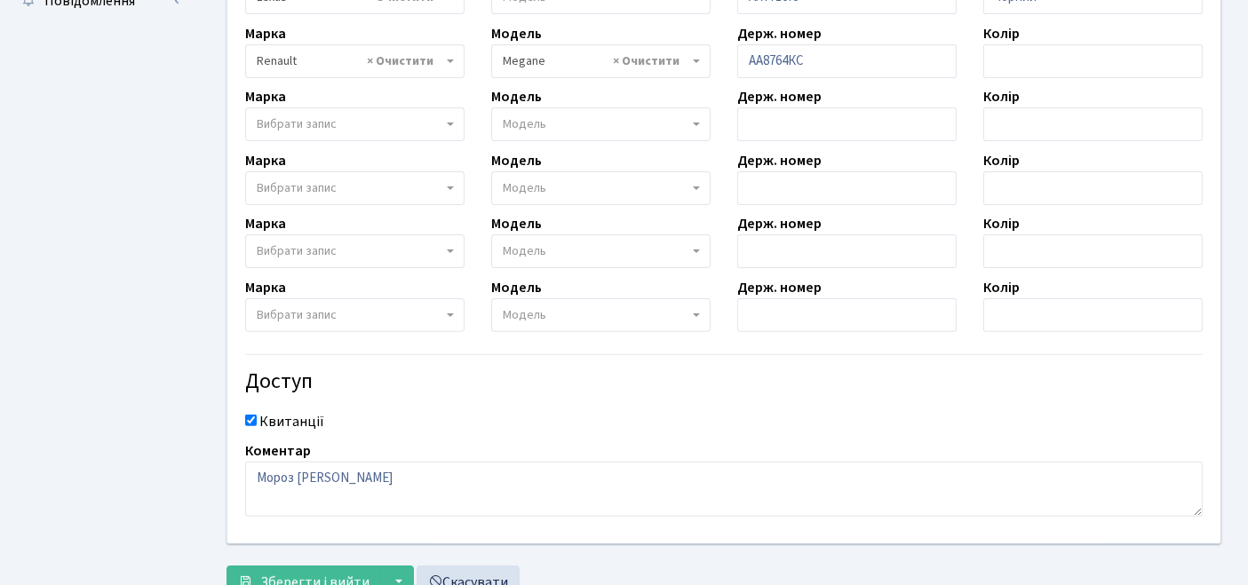
scroll to position [672, 0]
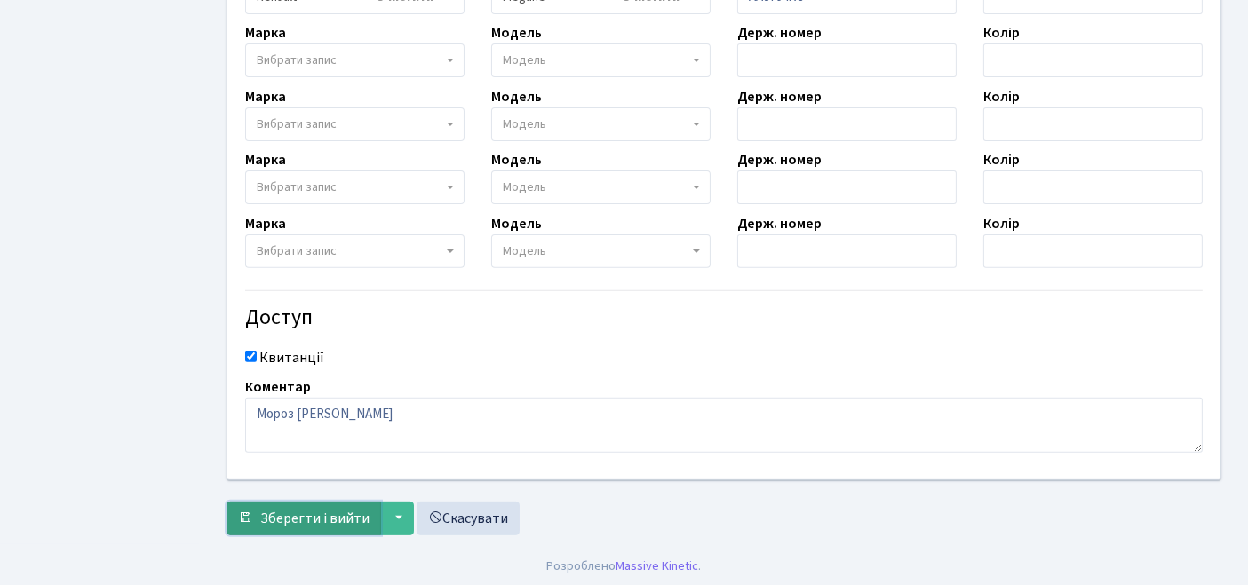
click at [338, 509] on span "Зберегти і вийти" at bounding box center [314, 519] width 109 height 20
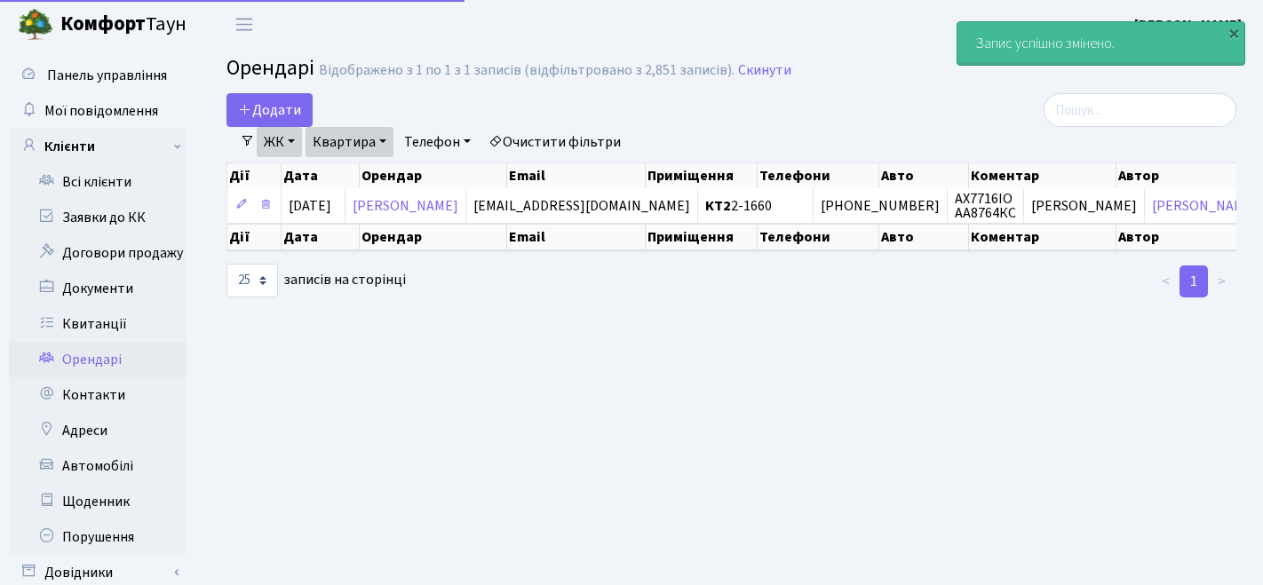
select select "25"
